Goal: Information Seeking & Learning: Learn about a topic

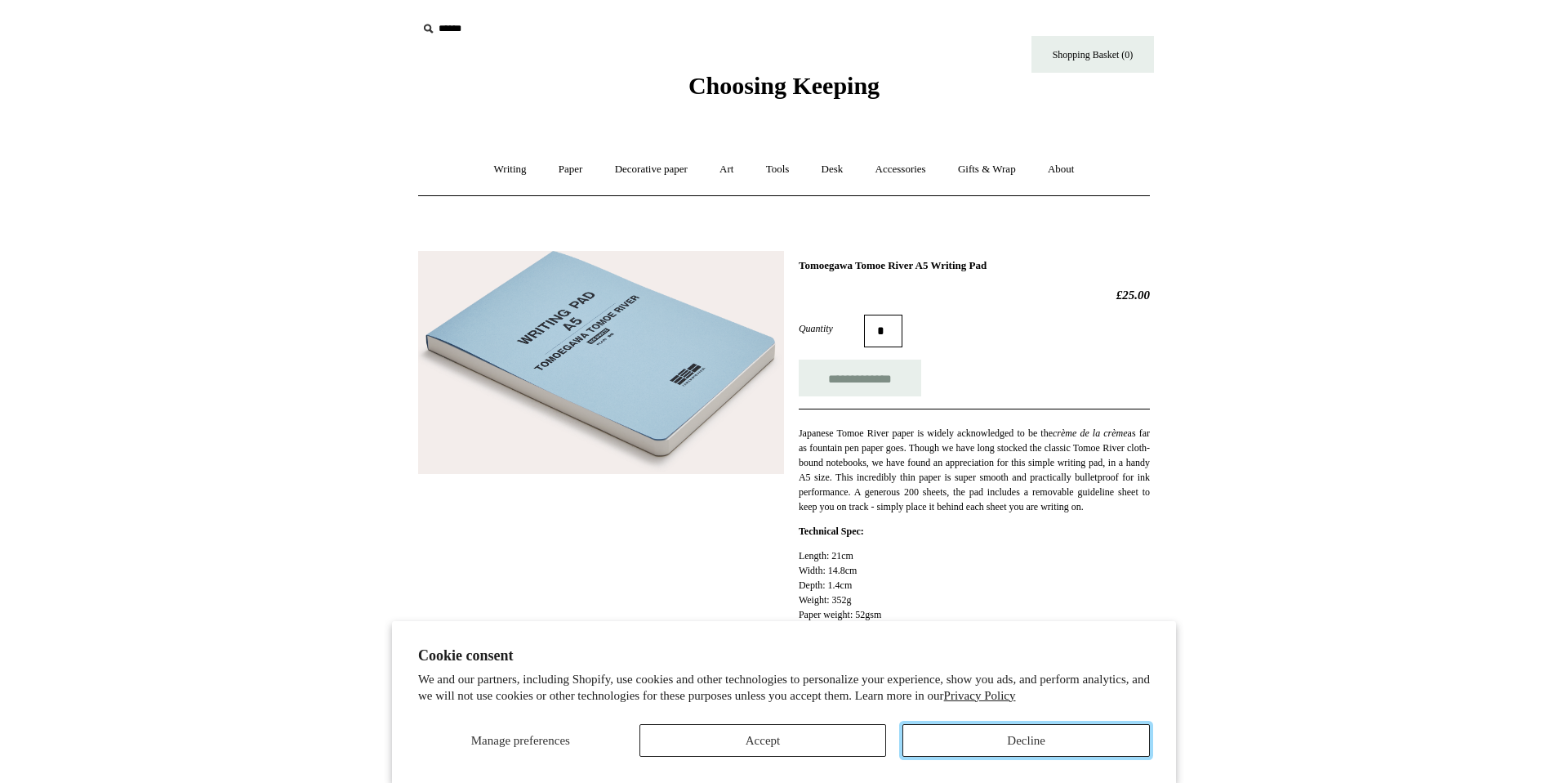
click at [1057, 740] on button "Decline" at bounding box center [1026, 740] width 247 height 33
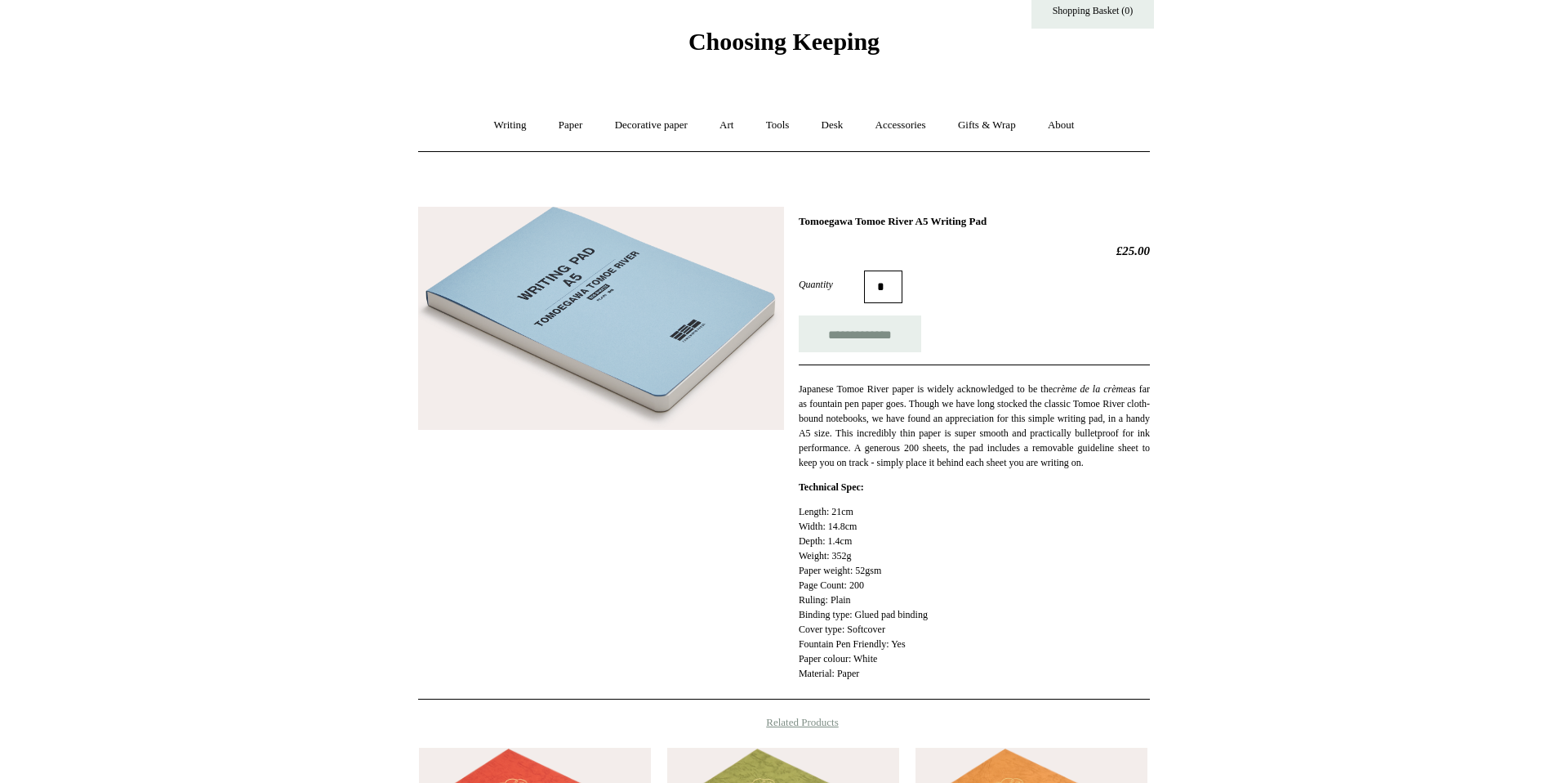
scroll to position [48, 0]
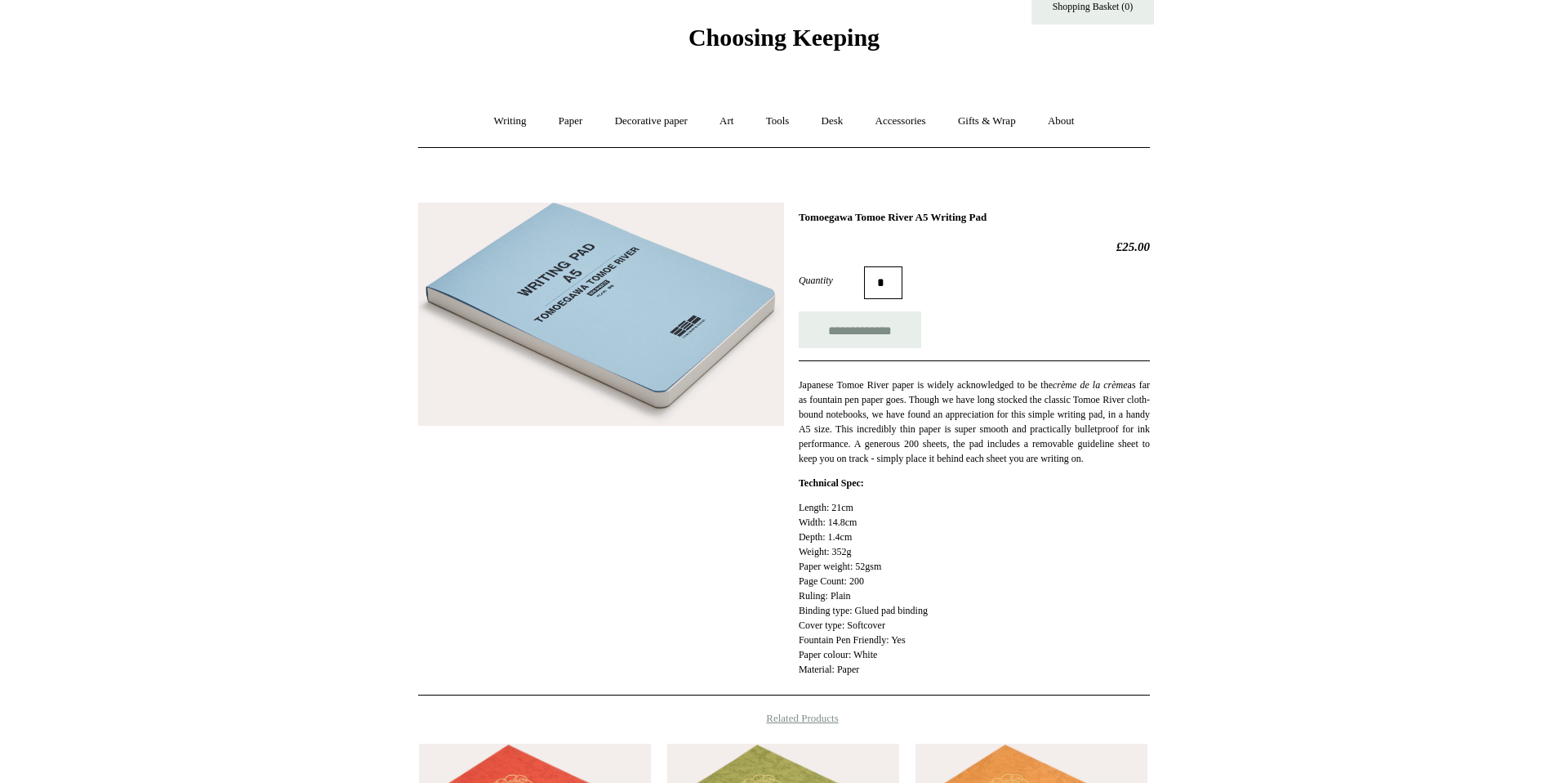
drag, startPoint x: 1033, startPoint y: 212, endPoint x: 794, endPoint y: 212, distance: 239.0
click at [797, 217] on div "**********" at bounding box center [784, 443] width 732 height 505
copy h1 "Tomoegawa Tomoe River A5 Writing Pad"
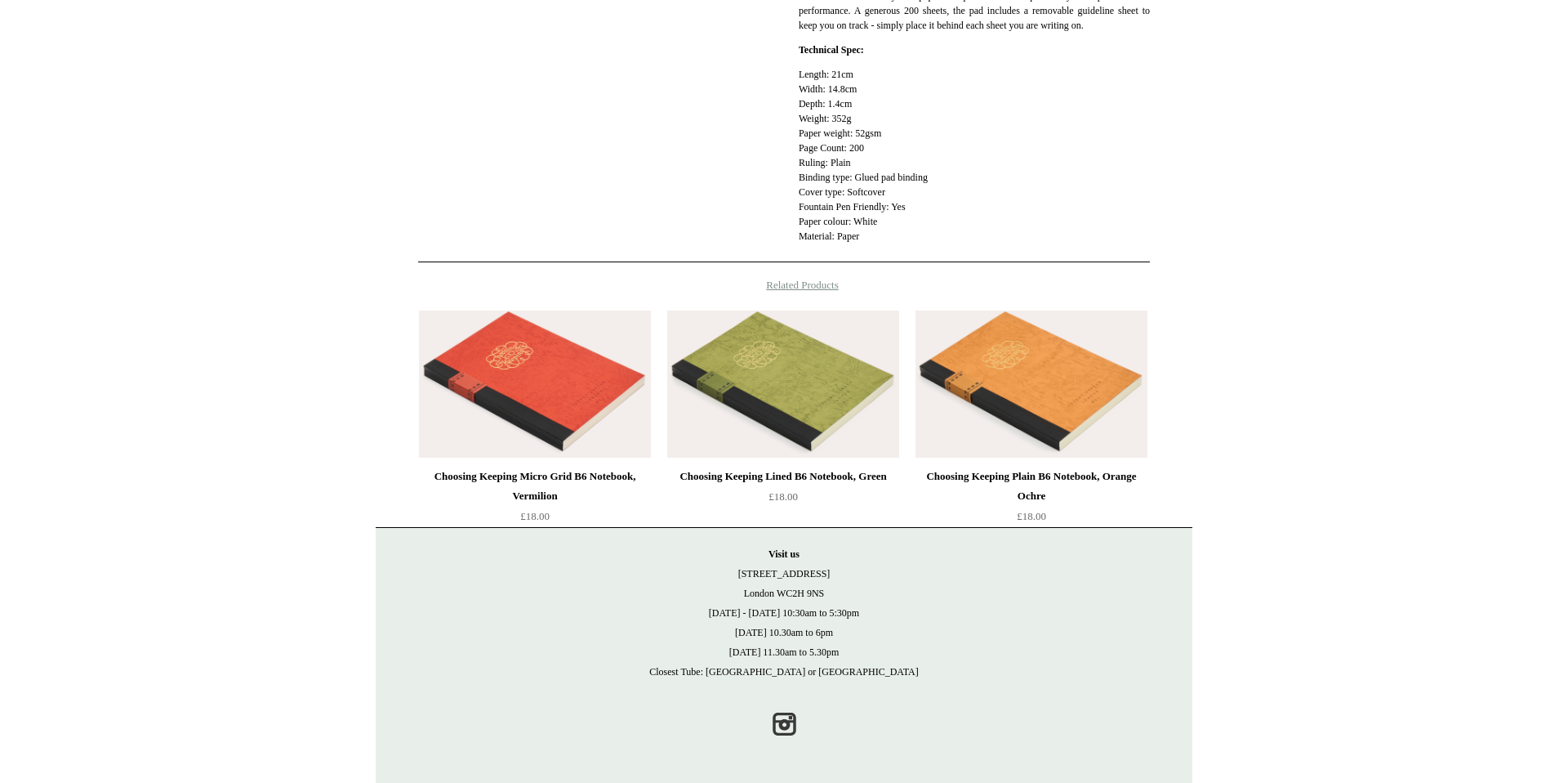
scroll to position [497, 0]
click at [579, 381] on img at bounding box center [535, 384] width 232 height 147
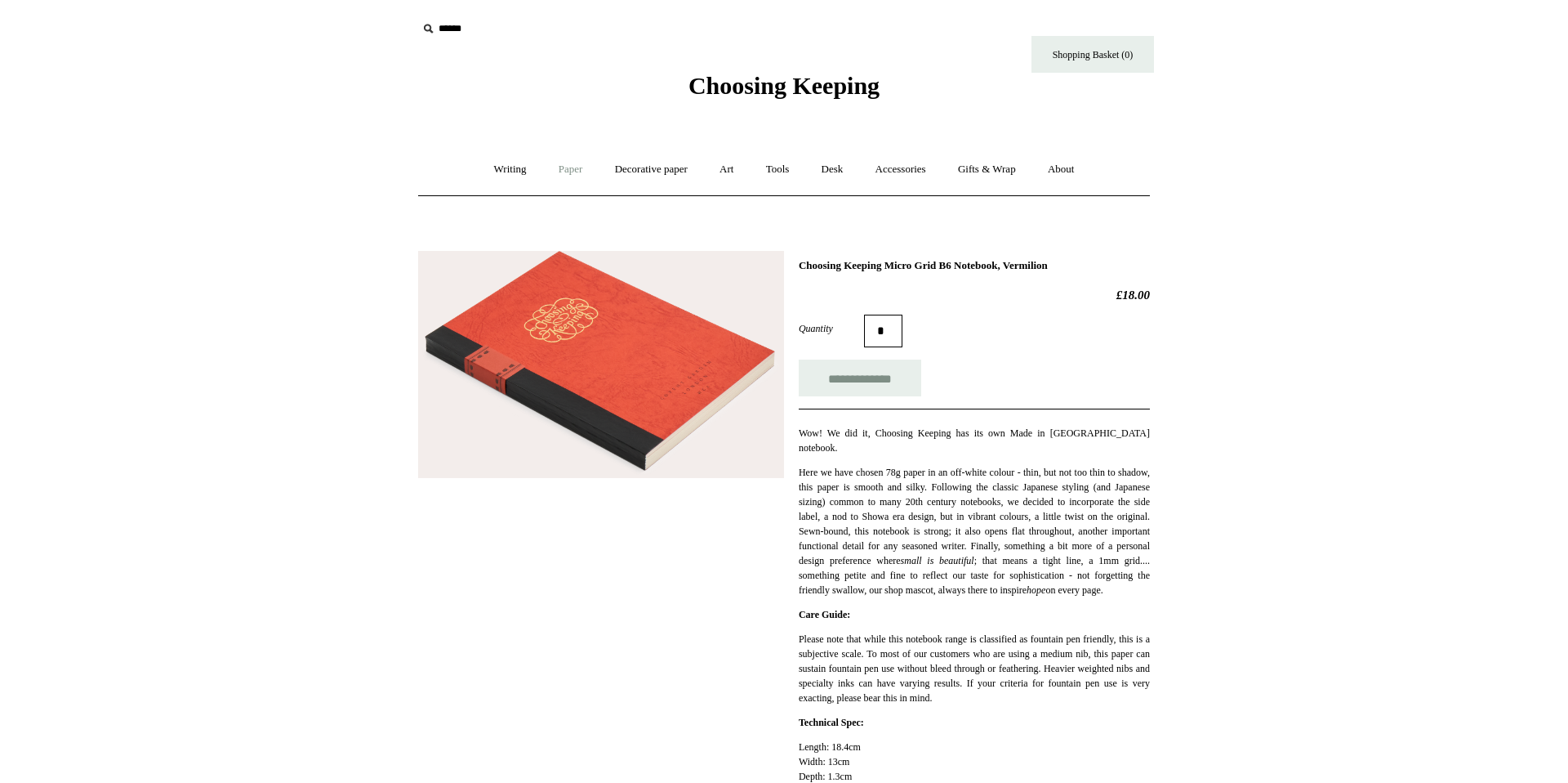
click at [559, 175] on link "Paper +" at bounding box center [571, 169] width 54 height 43
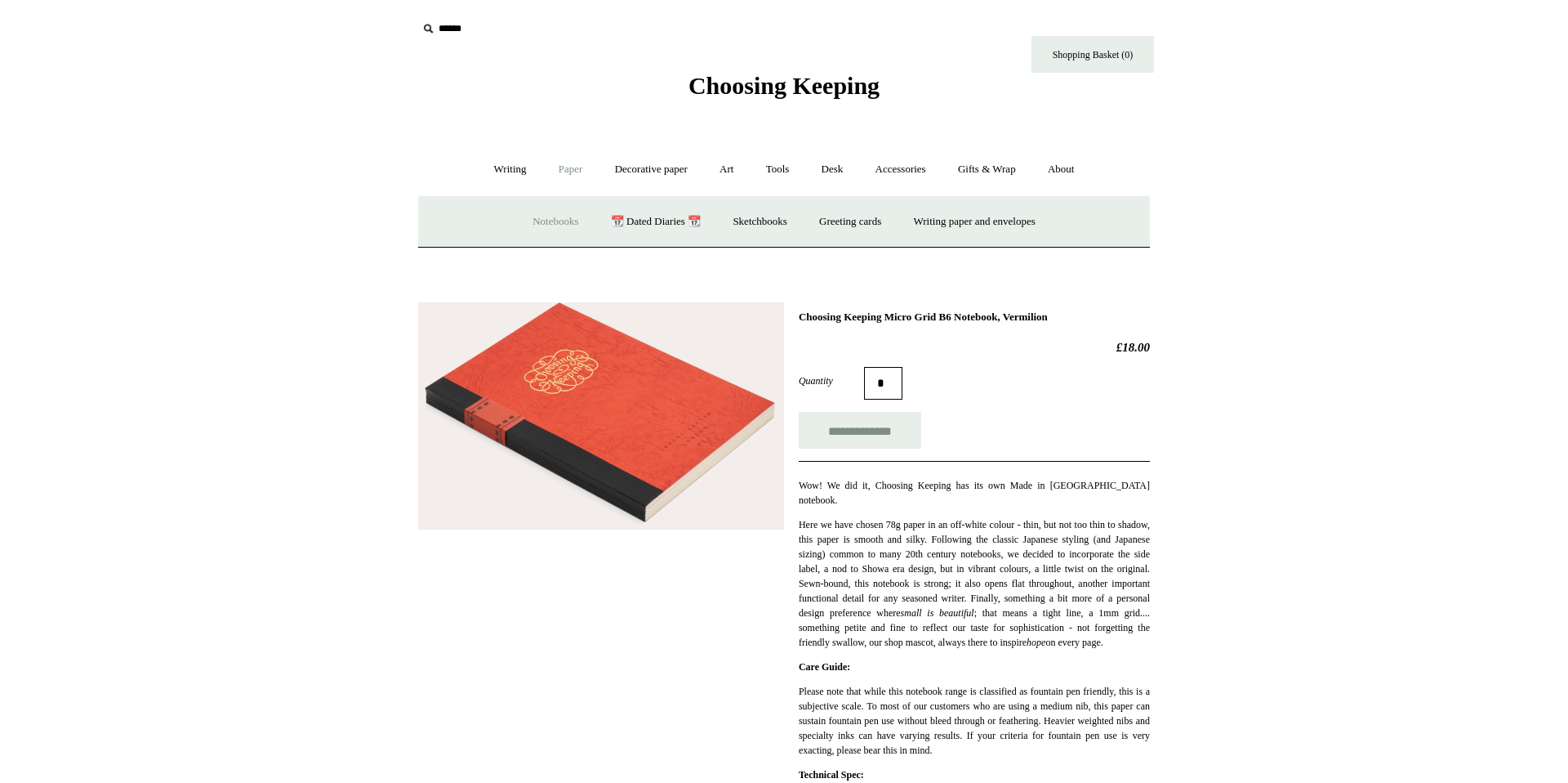
click at [543, 217] on link "Notebooks +" at bounding box center [555, 221] width 75 height 43
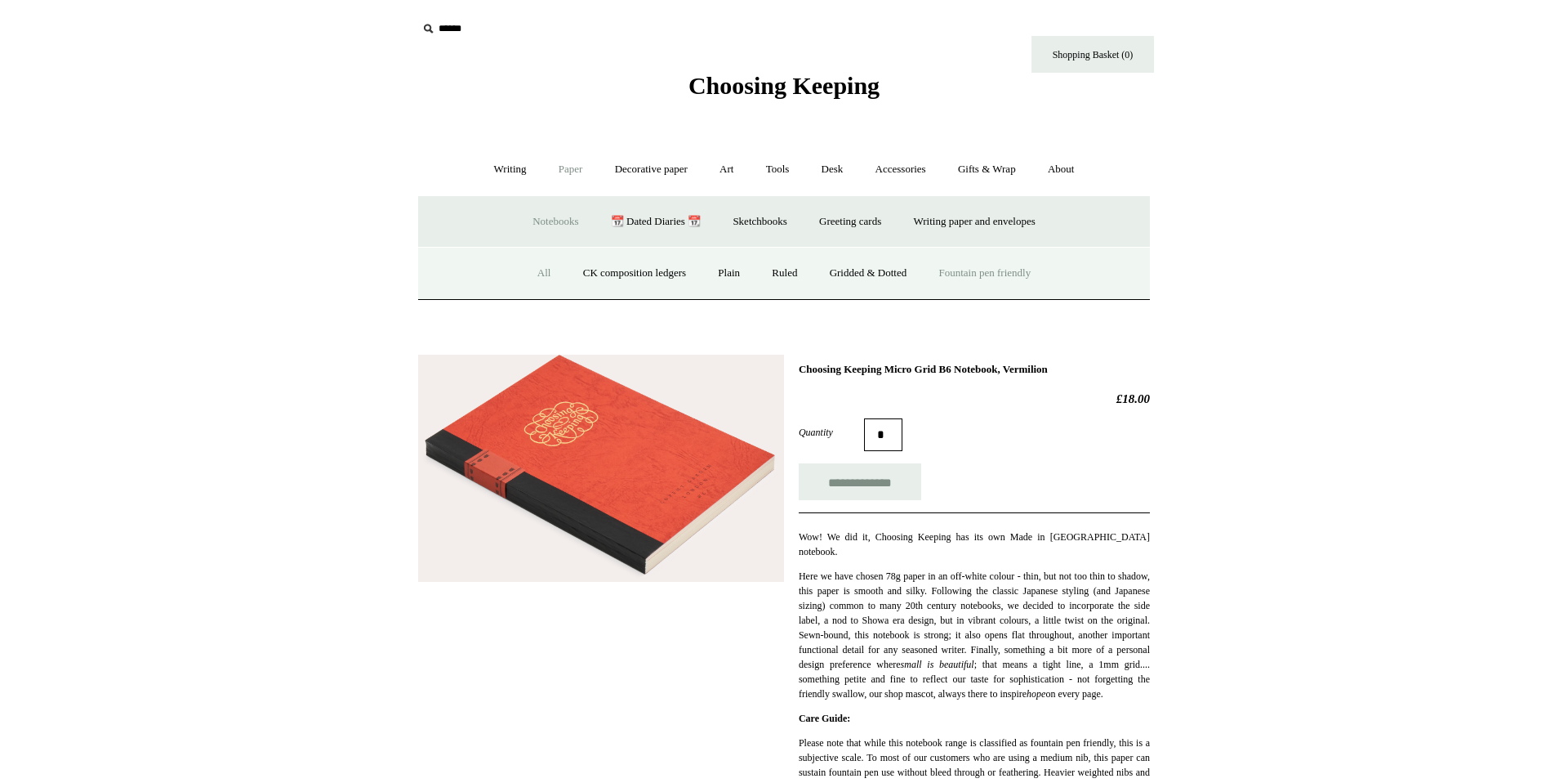
click at [978, 277] on link "Fountain pen friendly" at bounding box center [986, 273] width 122 height 43
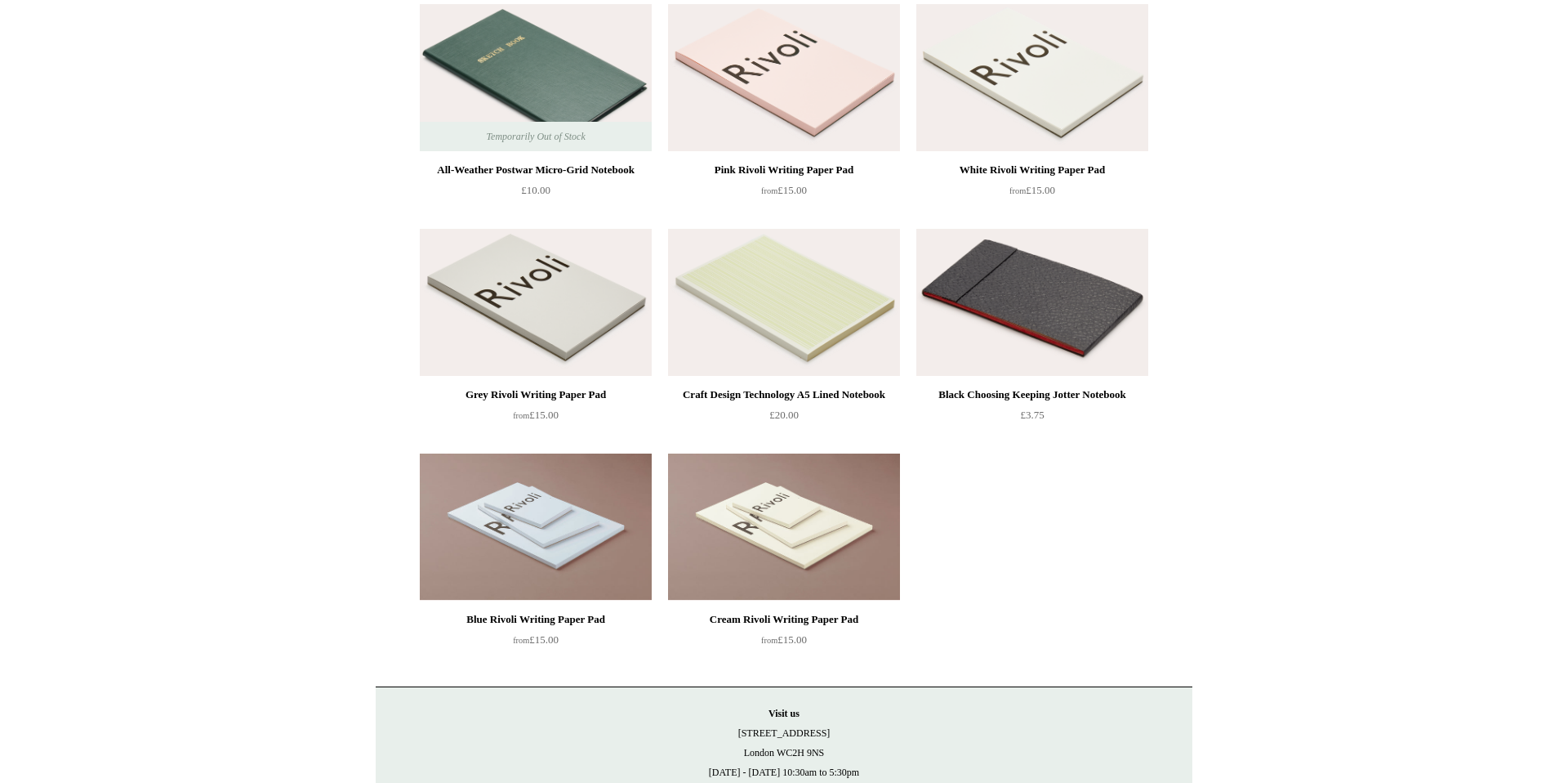
scroll to position [2165, 0]
